Goal: Task Accomplishment & Management: Manage account settings

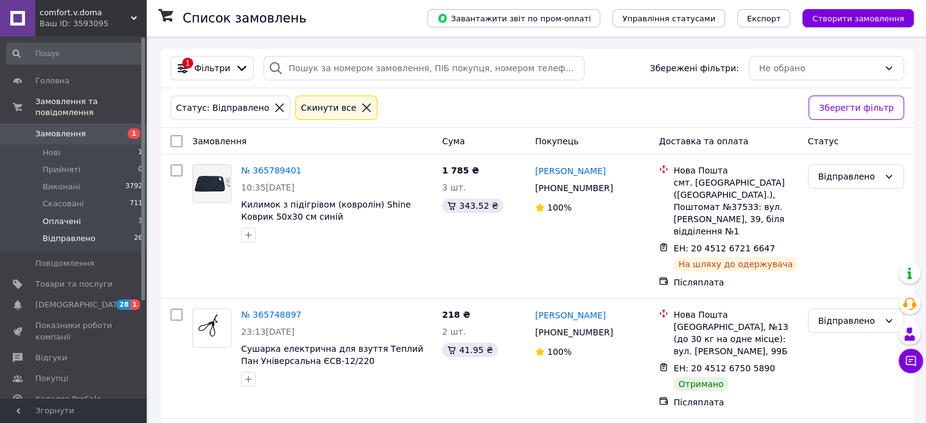
click at [67, 216] on span "Оплачені" at bounding box center [62, 221] width 38 height 11
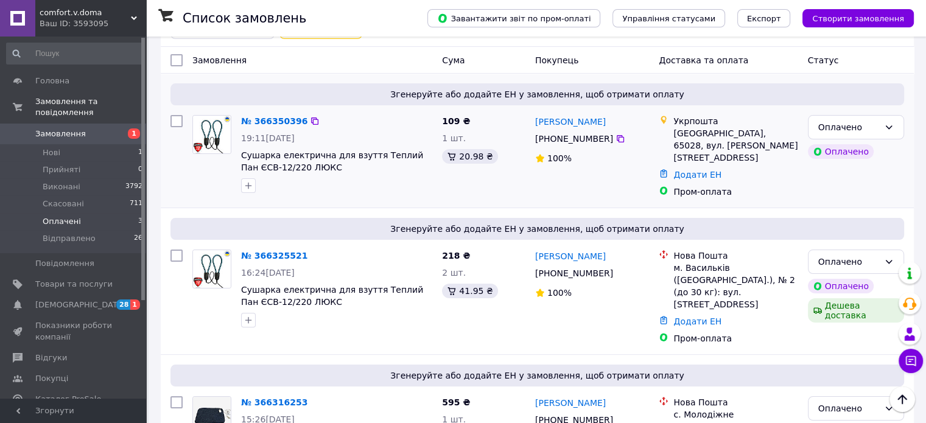
scroll to position [76, 0]
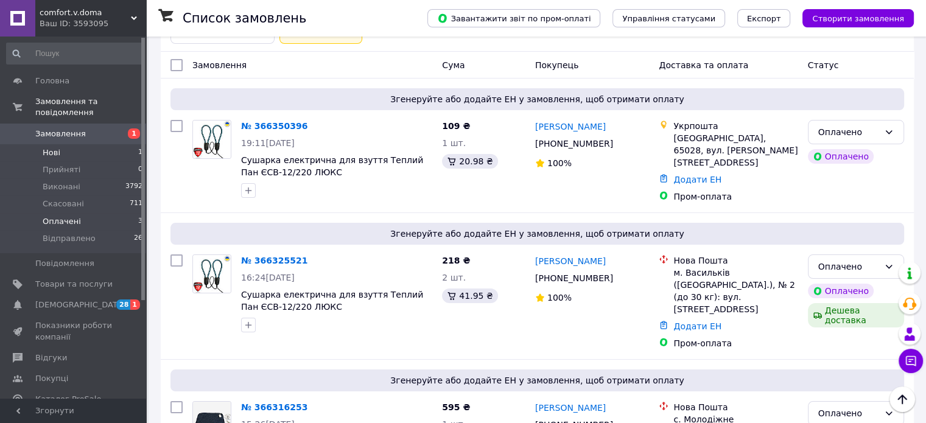
click at [63, 144] on li "Нові 1" at bounding box center [75, 152] width 150 height 17
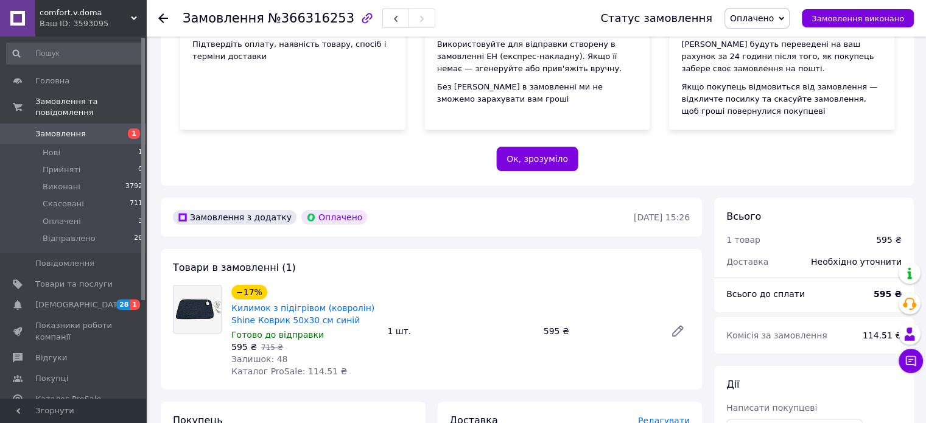
scroll to position [183, 0]
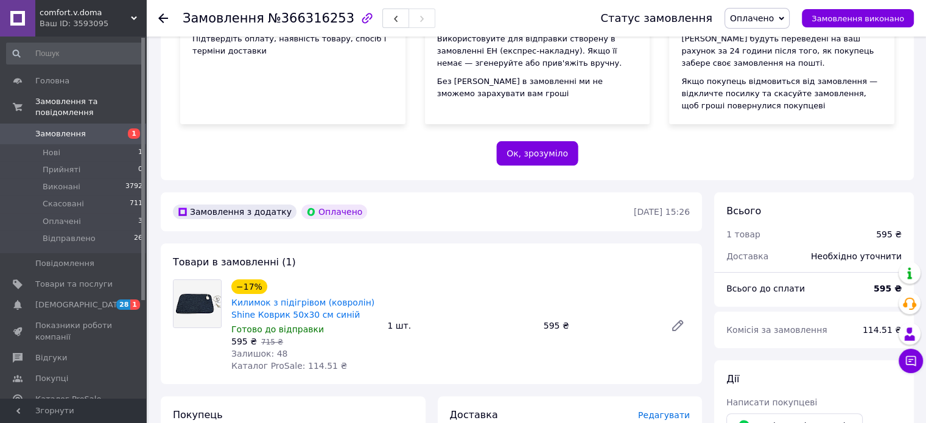
click at [782, 28] on span "Оплачено" at bounding box center [756, 18] width 65 height 21
click at [755, 102] on li "Відправлено" at bounding box center [757, 97] width 65 height 18
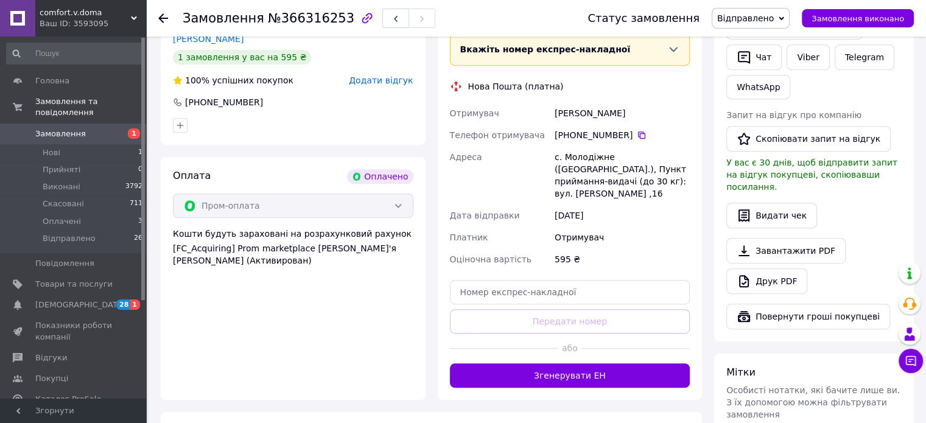
scroll to position [609, 0]
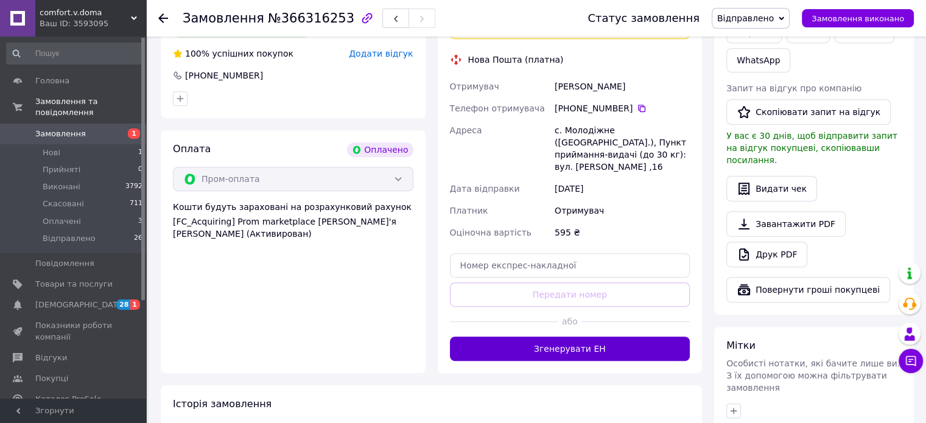
click at [591, 337] on button "Згенерувати ЕН" at bounding box center [570, 349] width 240 height 24
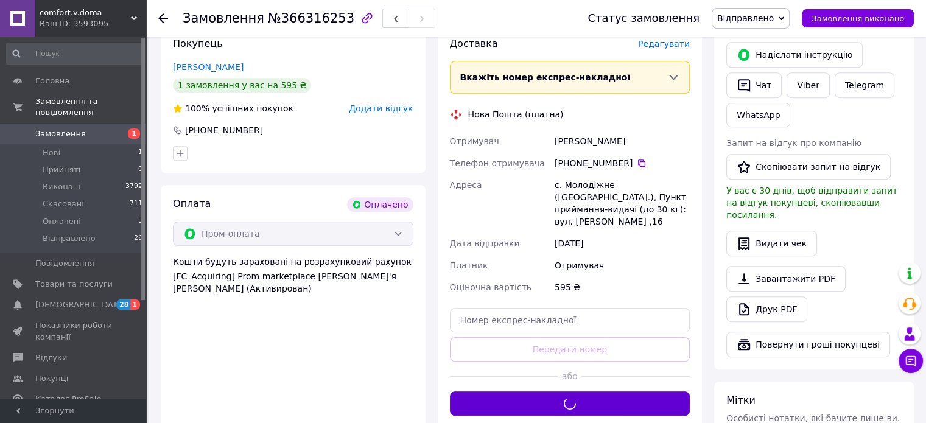
scroll to position [548, 0]
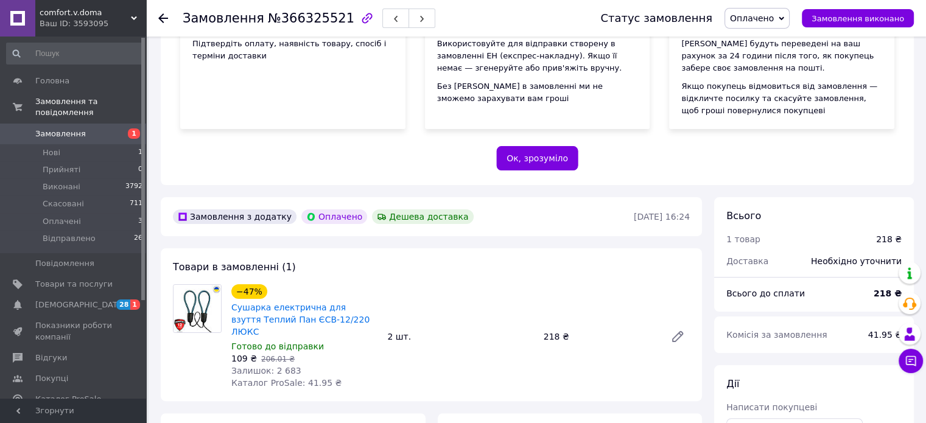
scroll to position [183, 0]
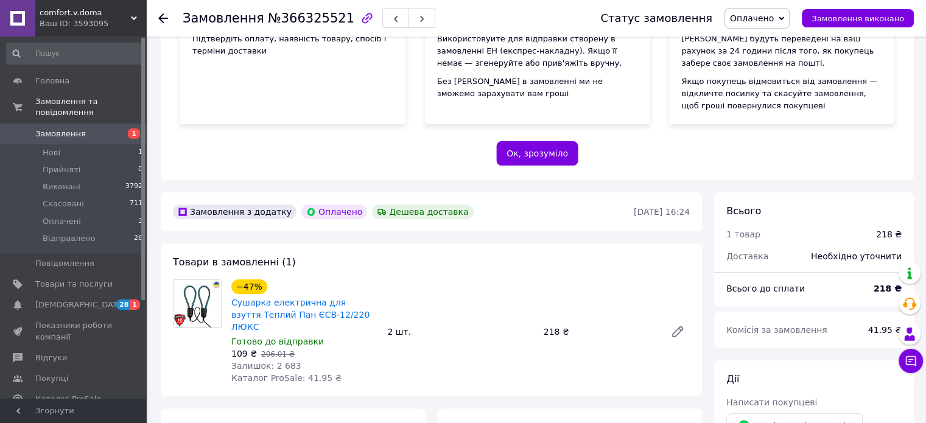
click at [767, 16] on span "Оплачено" at bounding box center [752, 18] width 44 height 10
click at [752, 92] on li "Відправлено" at bounding box center [757, 97] width 65 height 18
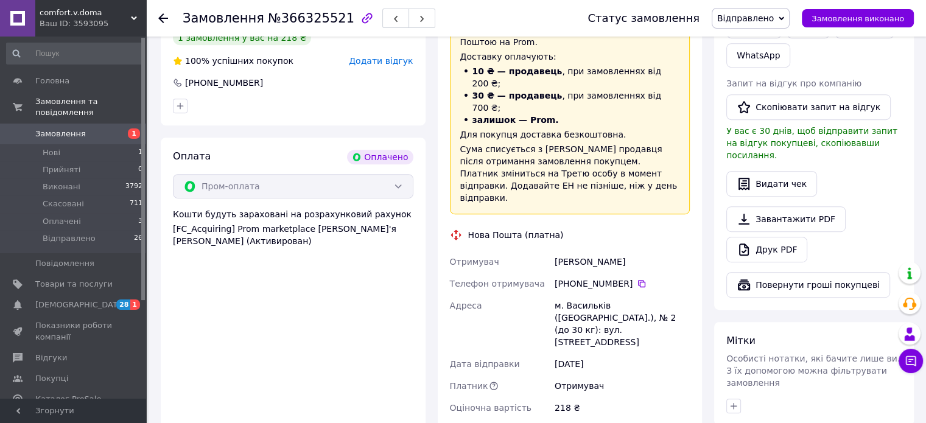
scroll to position [670, 0]
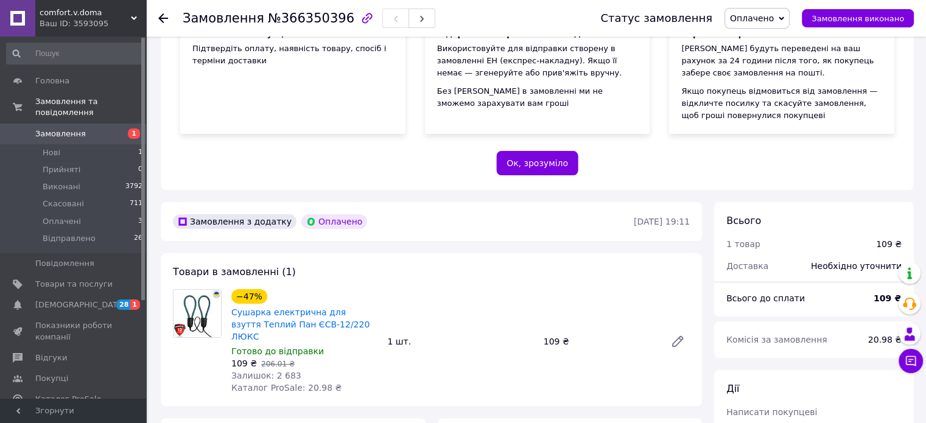
scroll to position [244, 0]
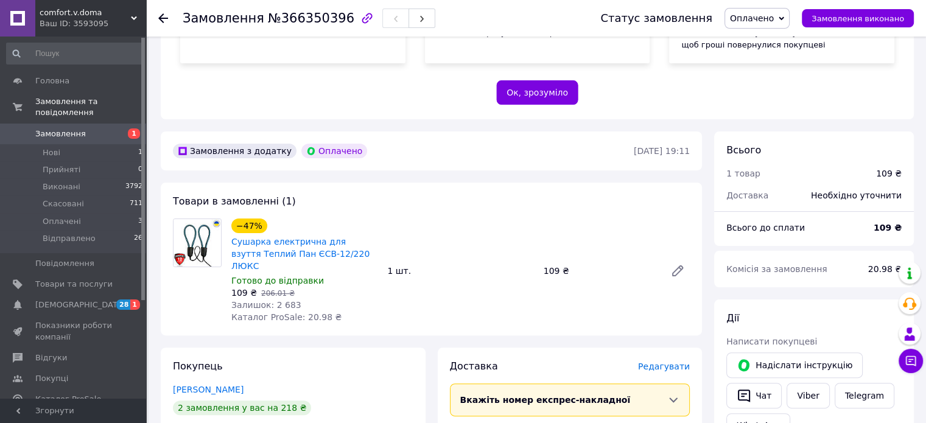
click at [754, 12] on span "Оплачено" at bounding box center [756, 18] width 65 height 21
click at [772, 96] on li "Відправлено" at bounding box center [757, 97] width 65 height 18
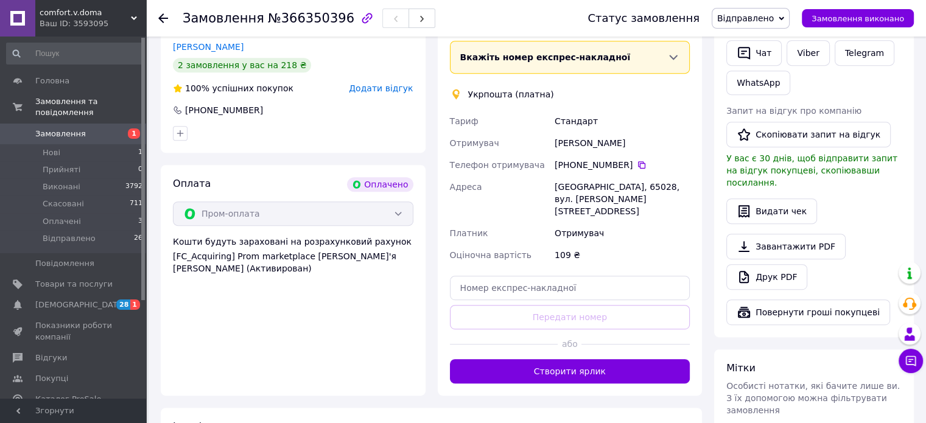
scroll to position [609, 0]
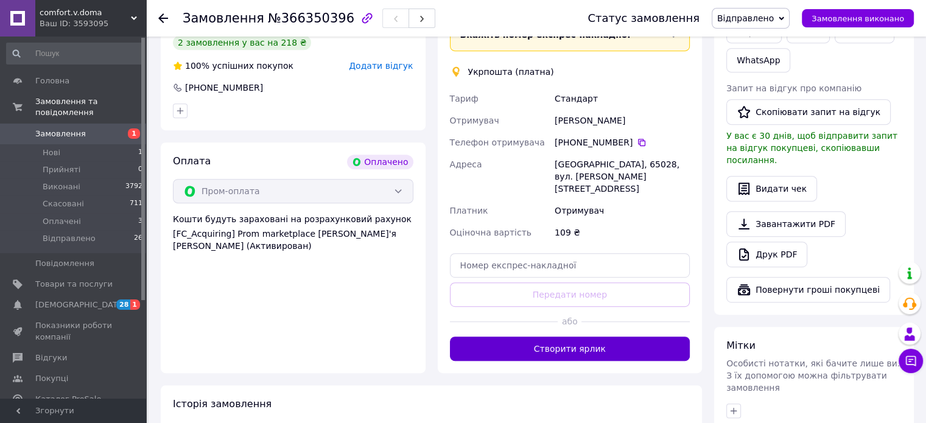
click at [571, 337] on button "Створити ярлик" at bounding box center [570, 349] width 240 height 24
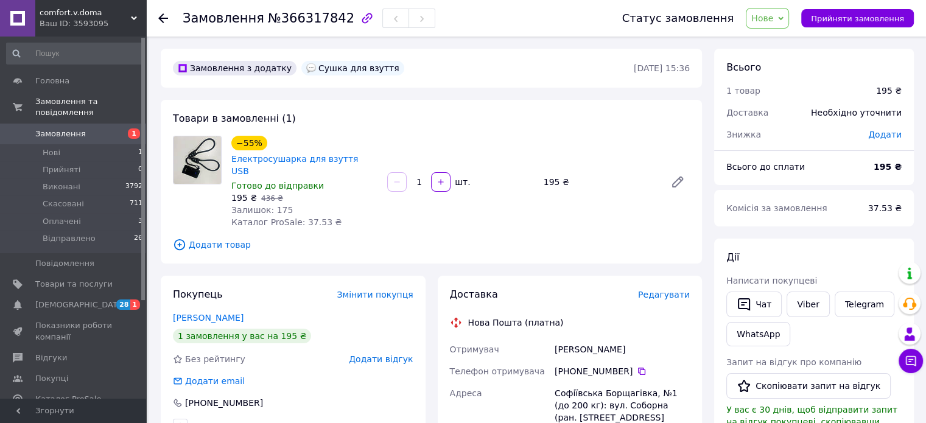
click at [773, 20] on span "Нове" at bounding box center [762, 18] width 22 height 10
click at [784, 116] on li "Відправлено" at bounding box center [778, 116] width 65 height 18
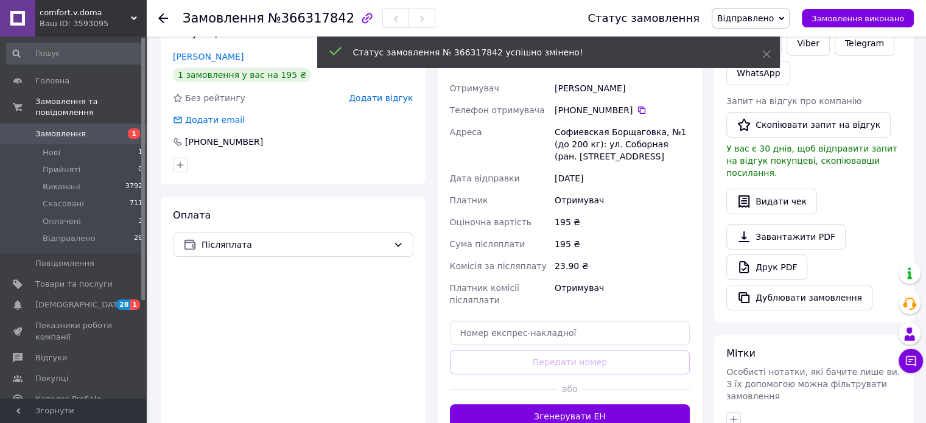
scroll to position [426, 0]
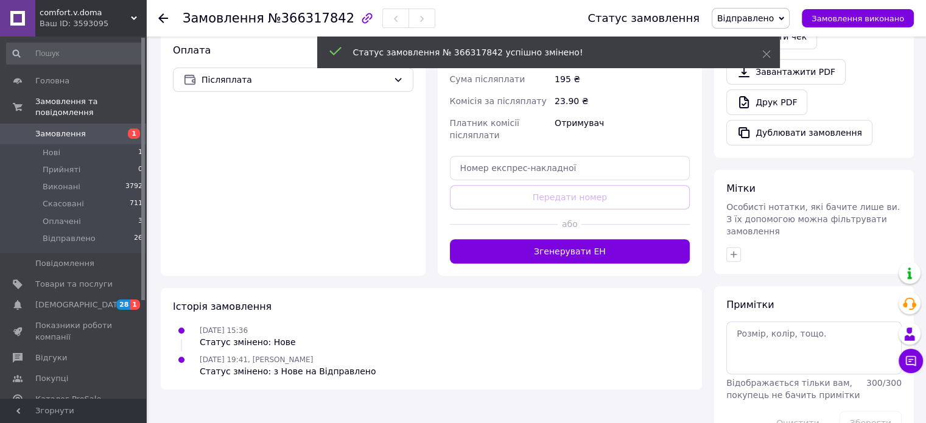
click at [569, 251] on div "Доставка Редагувати Нова Пошта (платна) Отримувач Теплюк Марина Телефон отримув…" at bounding box center [570, 63] width 265 height 426
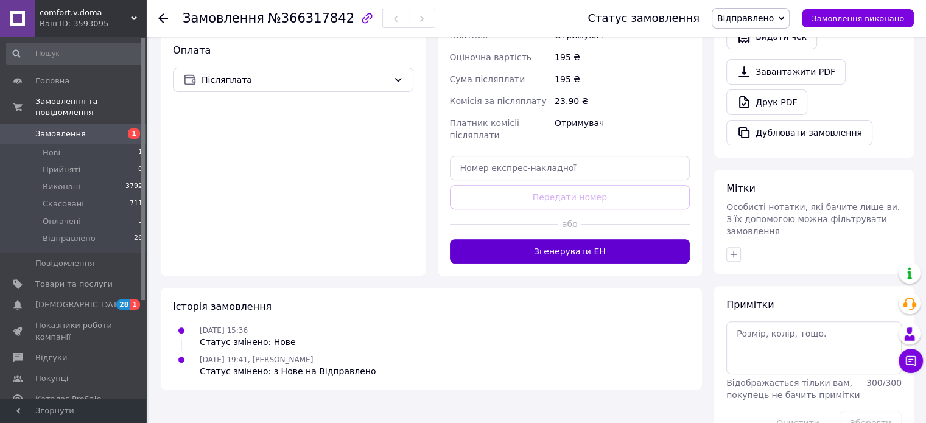
click at [573, 239] on button "Згенерувати ЕН" at bounding box center [570, 251] width 240 height 24
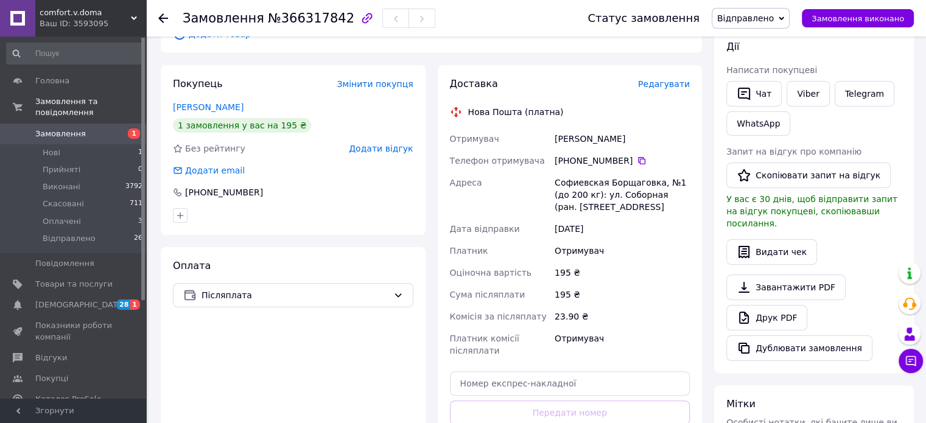
scroll to position [183, 0]
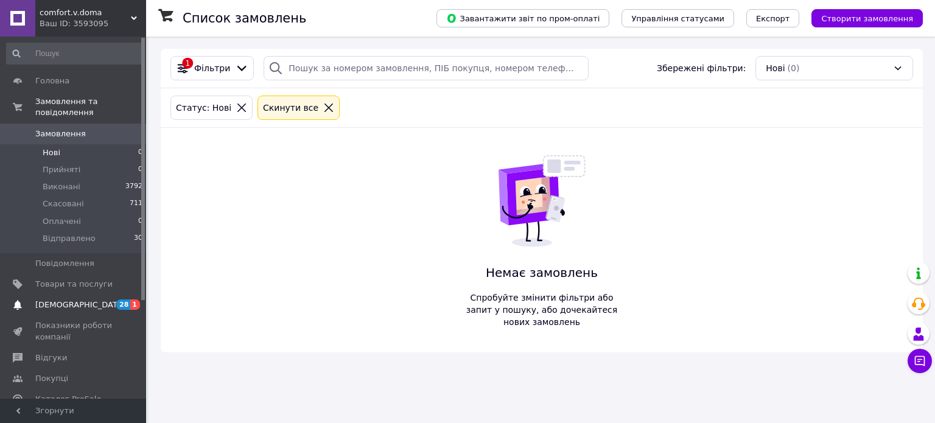
click at [87, 300] on span "[DEMOGRAPHIC_DATA]" at bounding box center [73, 305] width 77 height 11
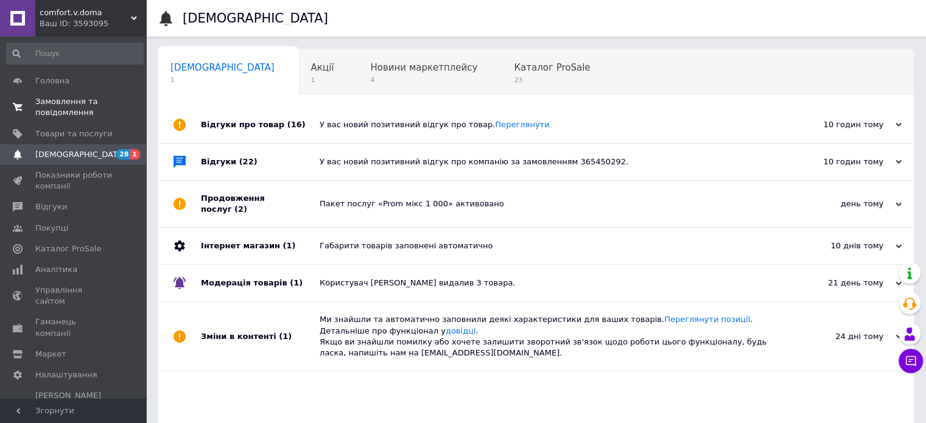
click at [46, 107] on span "Замовлення та повідомлення" at bounding box center [73, 107] width 77 height 22
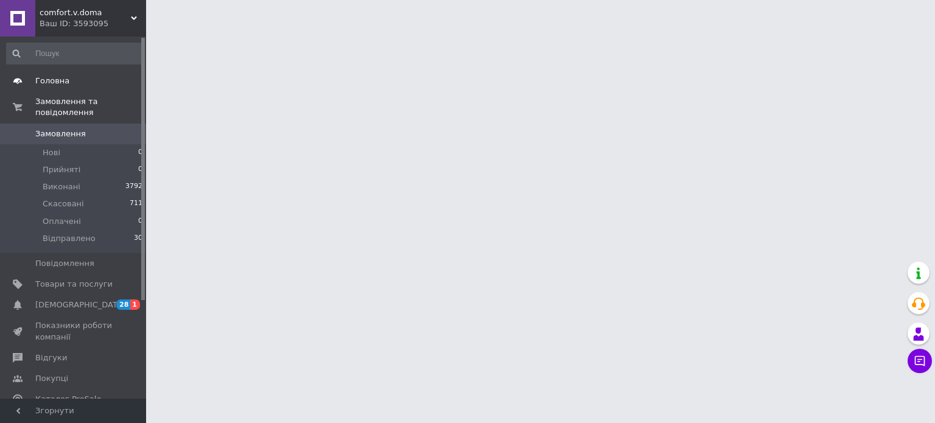
click at [63, 83] on span "Головна" at bounding box center [52, 80] width 34 height 11
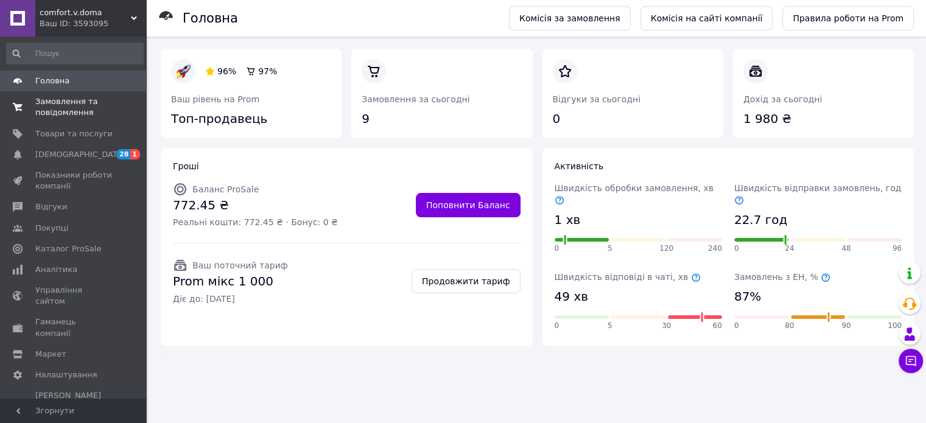
click at [58, 103] on span "Замовлення та повідомлення" at bounding box center [73, 107] width 77 height 22
